Goal: Task Accomplishment & Management: Complete application form

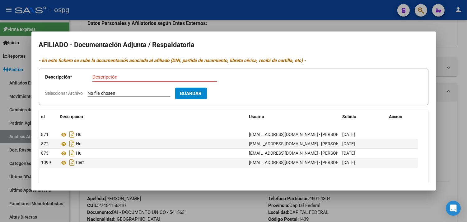
drag, startPoint x: 140, startPoint y: 29, endPoint x: 170, endPoint y: 28, distance: 30.2
click at [140, 29] on div at bounding box center [233, 111] width 467 height 222
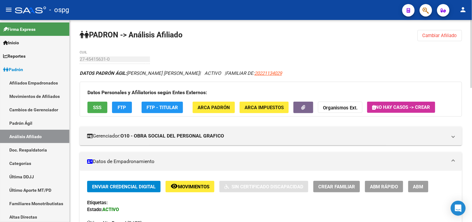
drag, startPoint x: 453, startPoint y: 32, endPoint x: 447, endPoint y: 35, distance: 5.8
click at [451, 33] on span "Cambiar Afiliado" at bounding box center [439, 36] width 35 height 6
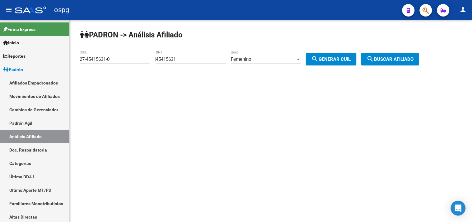
drag, startPoint x: 110, startPoint y: 63, endPoint x: 83, endPoint y: 63, distance: 27.4
click at [83, 63] on div "27-45415631-0 CUIL" at bounding box center [115, 56] width 70 height 13
drag, startPoint x: 103, startPoint y: 60, endPoint x: 55, endPoint y: 63, distance: 48.3
click at [55, 63] on mat-sidenav-container "Firma Express Inicio Calendario SSS Instructivos Contacto OS Reportes Ingresos …" at bounding box center [236, 121] width 472 height 202
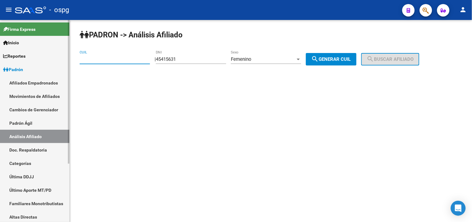
paste input "20-05761910-5"
click at [414, 60] on span "search Buscar afiliado" at bounding box center [390, 59] width 47 height 6
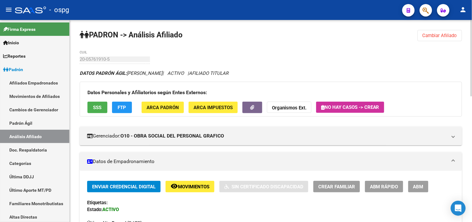
click at [97, 111] on button "SSS" at bounding box center [97, 107] width 20 height 12
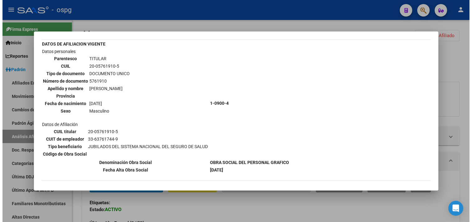
scroll to position [35, 0]
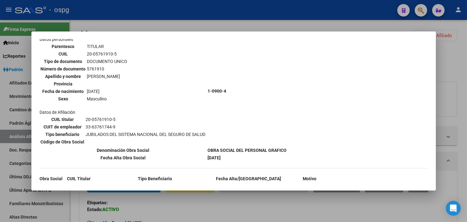
click at [192, 15] on div at bounding box center [233, 111] width 467 height 222
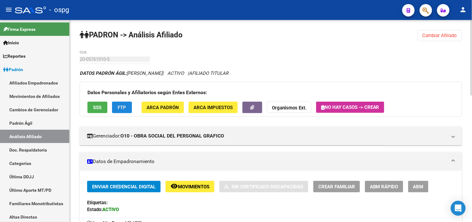
click at [123, 106] on span "FTP" at bounding box center [122, 108] width 8 height 6
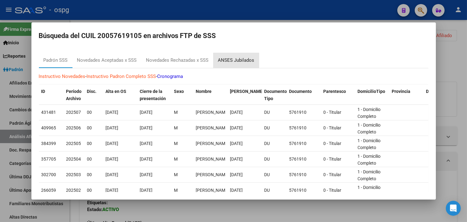
click at [236, 63] on div "ANSES Jubilados" at bounding box center [236, 60] width 36 height 7
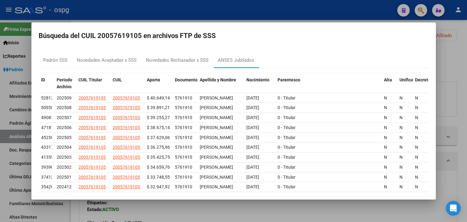
click at [153, 11] on div at bounding box center [233, 111] width 467 height 222
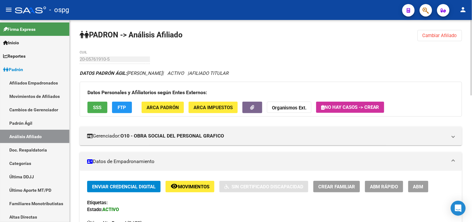
click at [447, 36] on span "Cambiar Afiliado" at bounding box center [439, 36] width 35 height 6
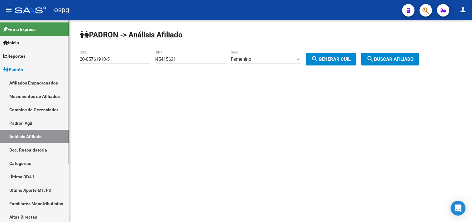
drag, startPoint x: 123, startPoint y: 59, endPoint x: 7, endPoint y: 63, distance: 115.5
click at [7, 63] on mat-sidenav-container "Firma Express Inicio Calendario SSS Instructivos Contacto OS Reportes Ingresos …" at bounding box center [236, 121] width 472 height 202
paste input "46811891-3"
click at [338, 58] on span "search Generar CUIL" at bounding box center [331, 59] width 40 height 6
click at [416, 62] on button "search Buscar afiliado" at bounding box center [390, 59] width 58 height 12
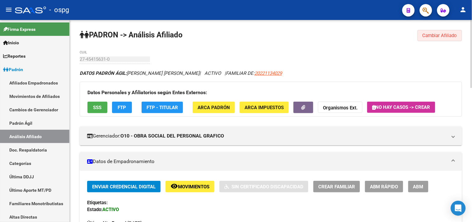
click at [455, 35] on span "Cambiar Afiliado" at bounding box center [439, 36] width 35 height 6
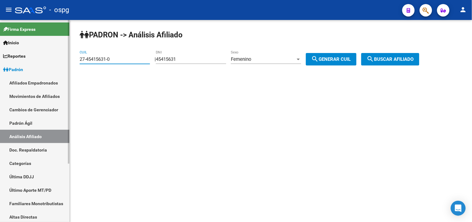
drag, startPoint x: 117, startPoint y: 58, endPoint x: 35, endPoint y: 59, distance: 81.8
click at [29, 58] on mat-sidenav-container "Firma Express Inicio Calendario SSS Instructivos Contacto OS Reportes Ingresos …" at bounding box center [236, 121] width 472 height 202
paste input "0-26621471-6"
click at [342, 60] on span "search Generar CUIL" at bounding box center [331, 59] width 40 height 6
click at [124, 60] on input "27-45415631-0" at bounding box center [115, 59] width 70 height 6
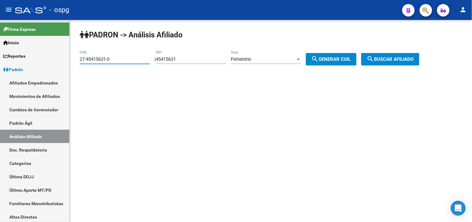
click at [414, 59] on span "search Buscar afiliado" at bounding box center [390, 59] width 47 height 6
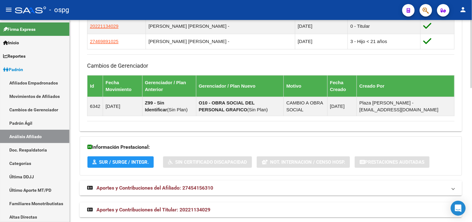
scroll to position [397, 0]
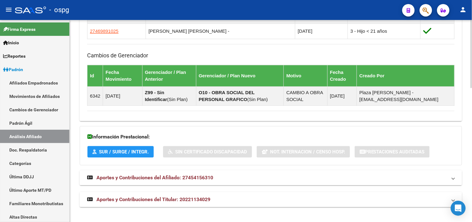
click at [192, 179] on span "Aportes y Contribuciones del Afiliado: 27454156310" at bounding box center [154, 177] width 117 height 6
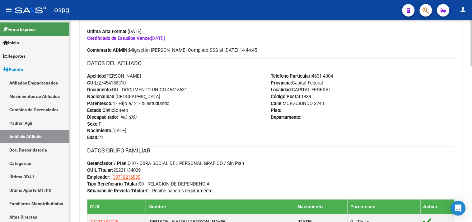
scroll to position [0, 0]
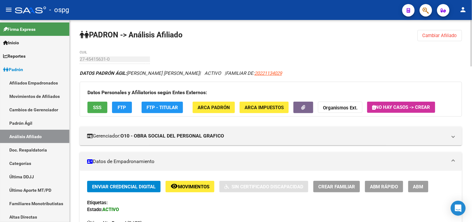
click at [467, 26] on div at bounding box center [472, 43] width 2 height 46
click at [95, 106] on span "SSS" at bounding box center [97, 108] width 8 height 6
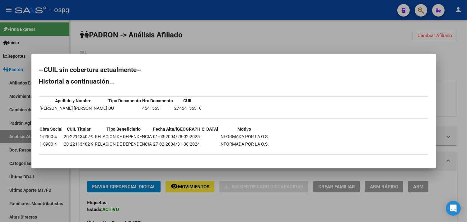
click at [451, 67] on div at bounding box center [233, 111] width 467 height 222
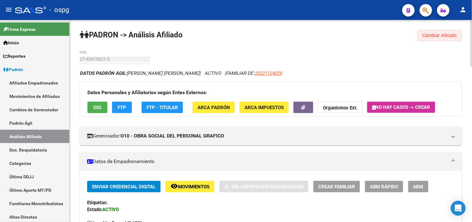
click at [431, 38] on button "Cambiar Afiliado" at bounding box center [440, 35] width 44 height 11
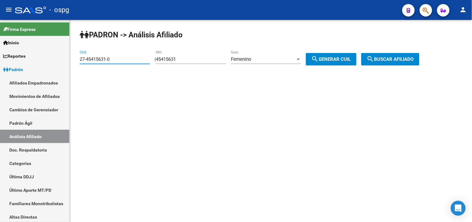
drag, startPoint x: 119, startPoint y: 62, endPoint x: 76, endPoint y: 60, distance: 42.3
click at [76, 60] on div "[PERSON_NAME] -> Análisis Afiliado 27-45415631-0 CUIL | 45415631 DNI Femenino S…" at bounding box center [271, 52] width 402 height 65
type input "20-45480132-7"
click at [401, 63] on button "search Buscar afiliado" at bounding box center [390, 59] width 58 height 12
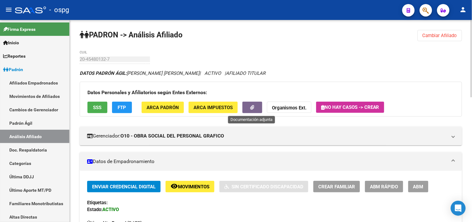
click at [256, 107] on button "button" at bounding box center [252, 107] width 20 height 12
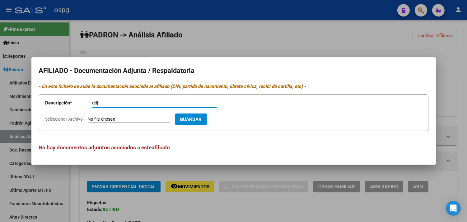
type input "ddjj"
click at [93, 119] on input "Seleccionar Archivo" at bounding box center [129, 119] width 82 height 6
type input "C:\fakepath\ddjj [PERSON_NAME].pdf"
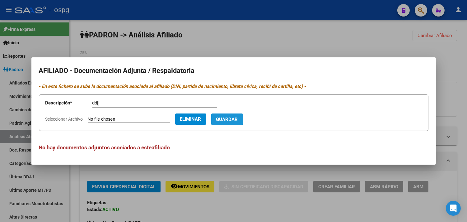
click at [241, 123] on button "Guardar" at bounding box center [227, 119] width 32 height 12
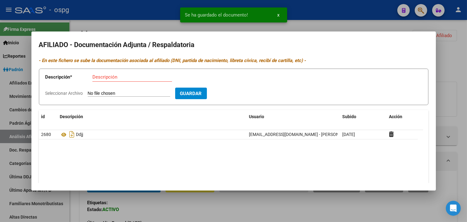
click at [95, 80] on div "Descripción" at bounding box center [132, 76] width 80 height 9
type input "alta"
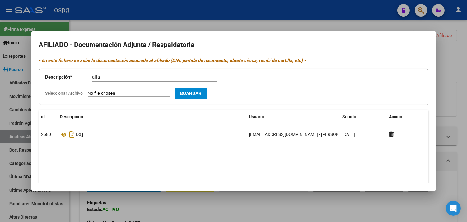
click at [94, 91] on input "Seleccionar Archivo" at bounding box center [129, 94] width 82 height 6
type input "C:\fakepath\ARCA [PERSON_NAME].pdf"
click at [234, 95] on span "Guardar" at bounding box center [227, 94] width 22 height 6
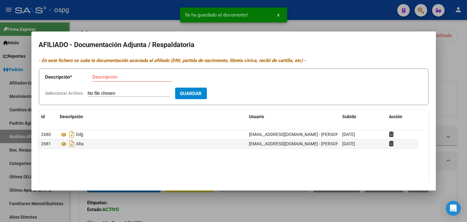
click at [97, 77] on input "Descripción" at bounding box center [132, 77] width 80 height 6
type input "recibo"
click at [88, 92] on app-file-uploader "Seleccionar Archivo" at bounding box center [110, 93] width 130 height 6
click at [95, 94] on input "Seleccionar Archivo" at bounding box center [129, 94] width 82 height 6
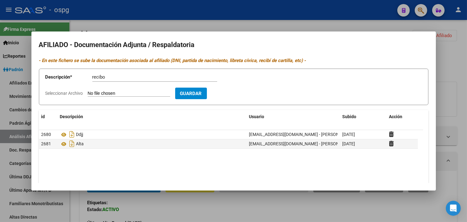
type input "C:\fakepath\RECIBOesquivel.pdf"
click at [238, 95] on span "Guardar" at bounding box center [227, 94] width 22 height 6
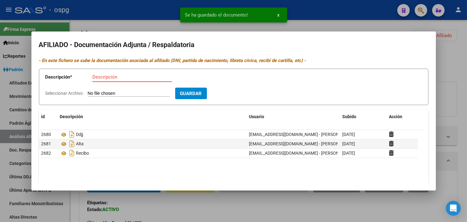
click at [94, 78] on input "Descripción" at bounding box center [132, 77] width 80 height 6
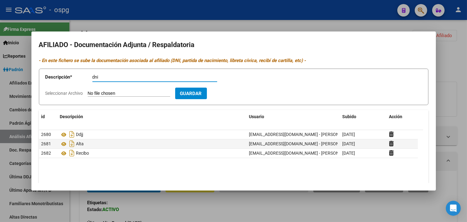
type input "dni"
click at [139, 94] on input "Seleccionar Archivo" at bounding box center [129, 94] width 82 height 6
type input "C:\fakepath\DNIesquivel.pdf"
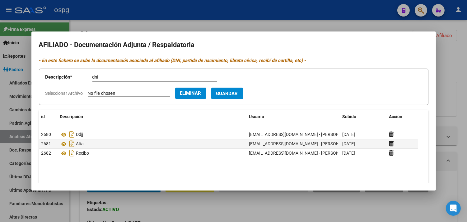
click at [238, 93] on span "Guardar" at bounding box center [227, 94] width 22 height 6
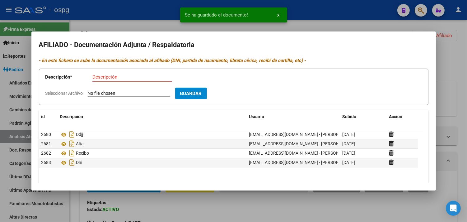
click at [139, 21] on div at bounding box center [233, 111] width 467 height 222
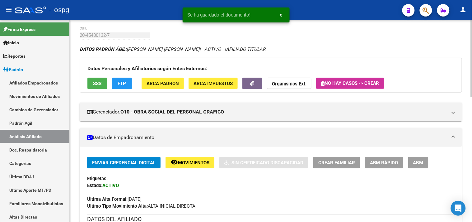
scroll to position [104, 0]
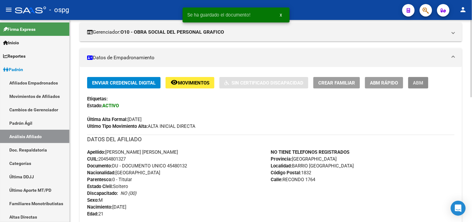
click at [411, 84] on button "ABM" at bounding box center [418, 83] width 20 height 12
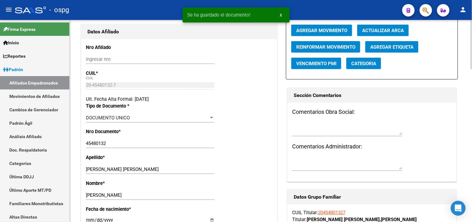
radio input "true"
type input "30-70887234-9"
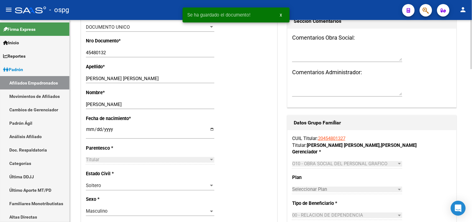
scroll to position [173, 0]
drag, startPoint x: 108, startPoint y: 83, endPoint x: 134, endPoint y: 82, distance: 26.8
click at [134, 81] on input "[PERSON_NAME] [PERSON_NAME]" at bounding box center [150, 78] width 128 height 6
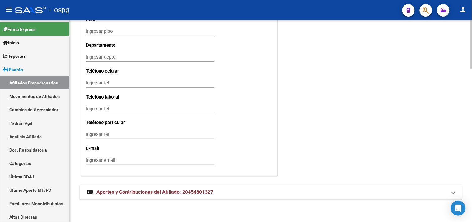
scroll to position [624, 0]
type input "ESQUIVEL"
click at [99, 162] on input "Ingresar email" at bounding box center [150, 160] width 128 height 6
type input "[EMAIL_ADDRESS][DOMAIN_NAME]"
click at [109, 109] on input "Ingresar tel" at bounding box center [150, 109] width 128 height 6
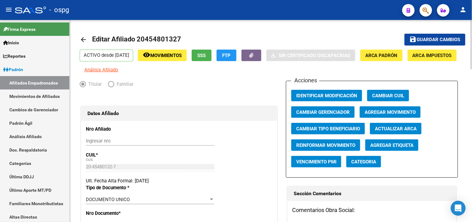
scroll to position [0, 0]
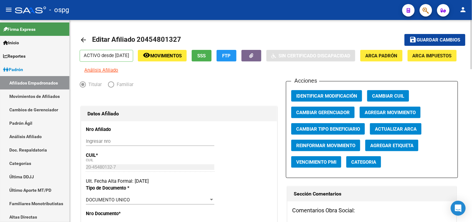
click at [439, 35] on button "save Guardar cambios" at bounding box center [434, 40] width 61 height 12
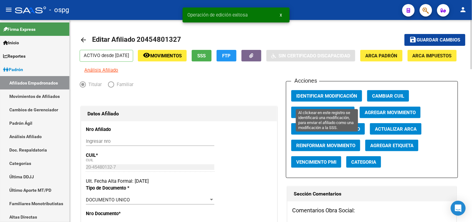
click at [319, 98] on span "Identificar Modificación" at bounding box center [326, 96] width 61 height 6
